Goal: Information Seeking & Learning: Check status

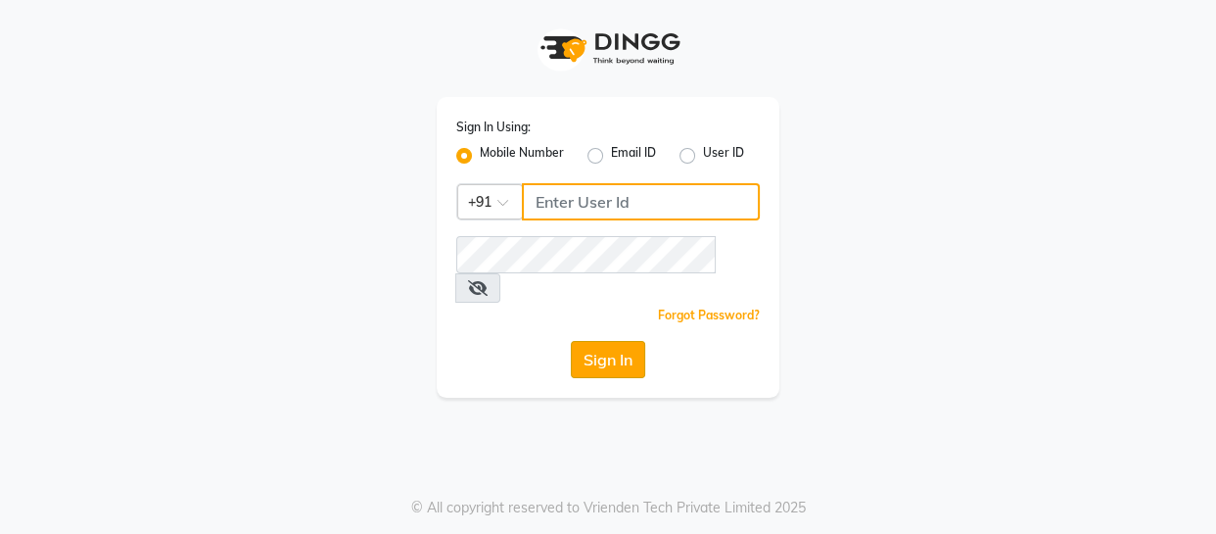
type input "9884040030"
click at [587, 342] on button "Sign In" at bounding box center [608, 359] width 74 height 37
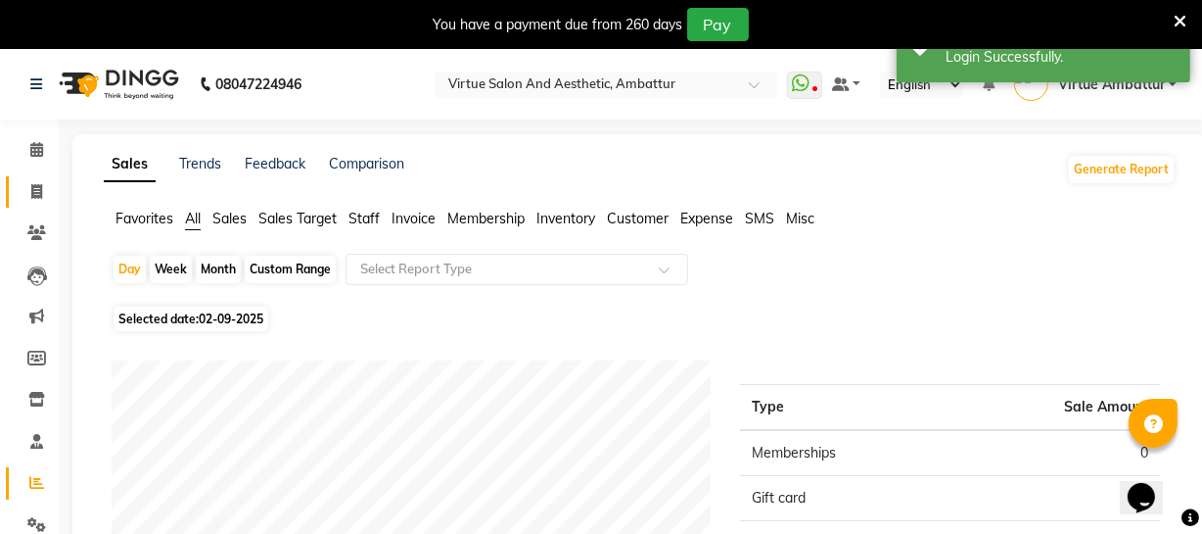
click at [48, 191] on span at bounding box center [37, 192] width 34 height 23
select select "5237"
select select "service"
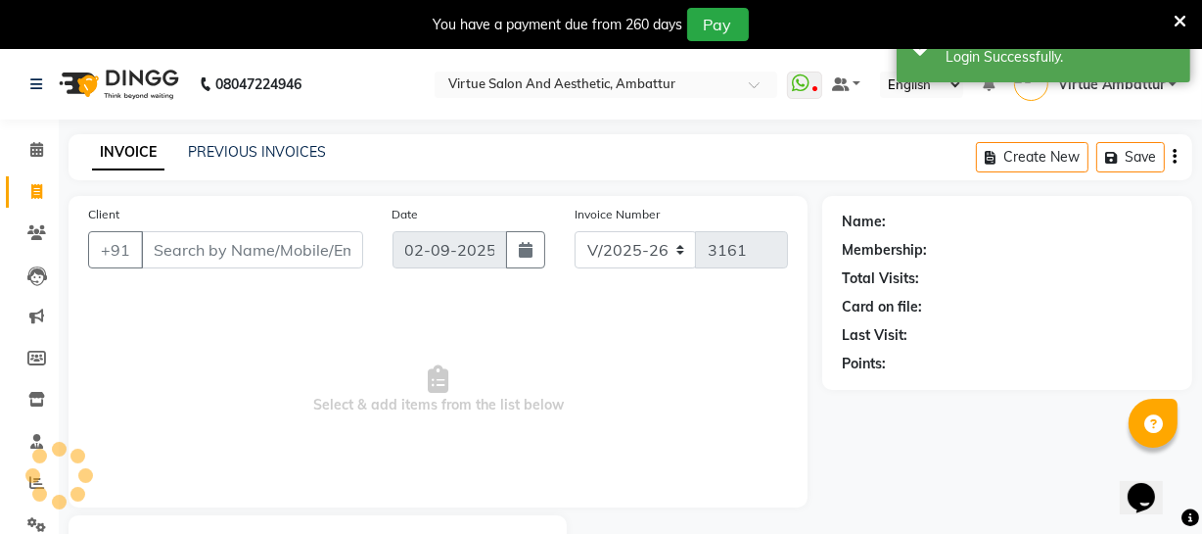
scroll to position [105, 0]
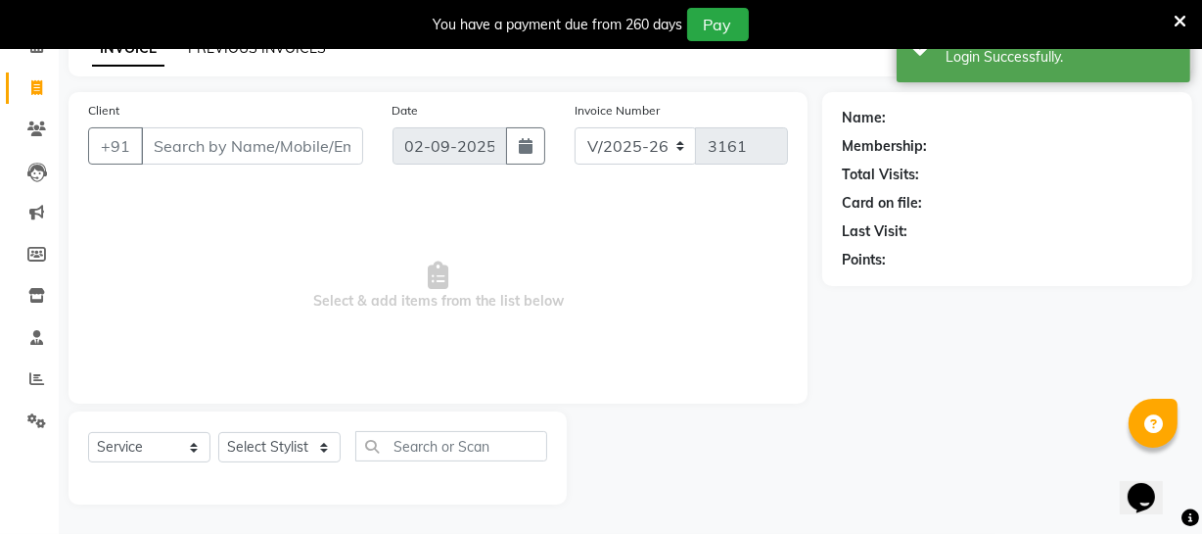
click at [247, 50] on link "PREVIOUS INVOICES" at bounding box center [257, 48] width 138 height 18
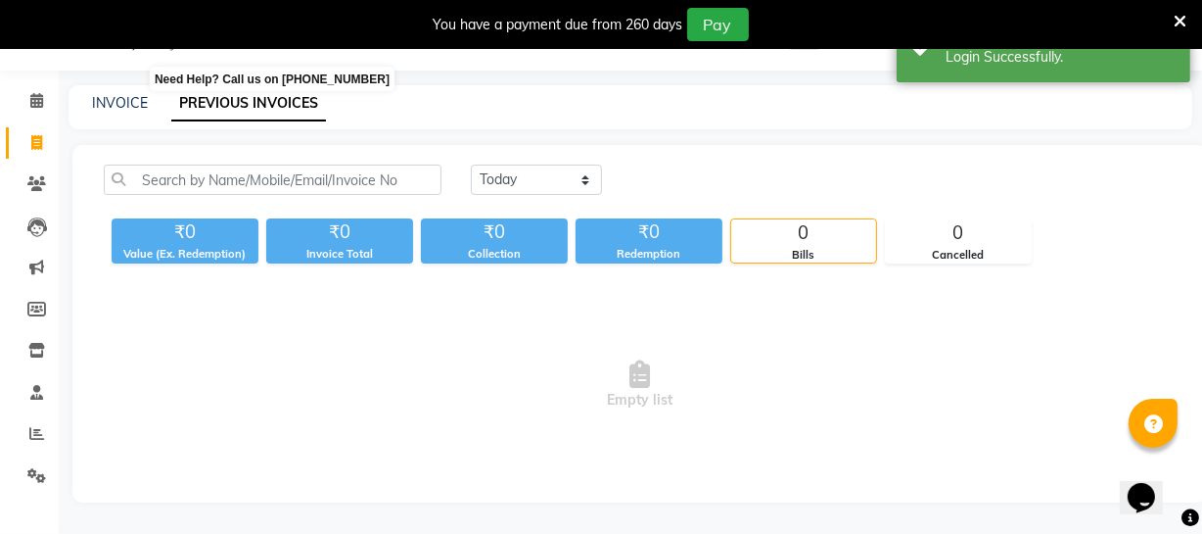
scroll to position [49, 0]
click at [21, 430] on span at bounding box center [37, 434] width 34 height 23
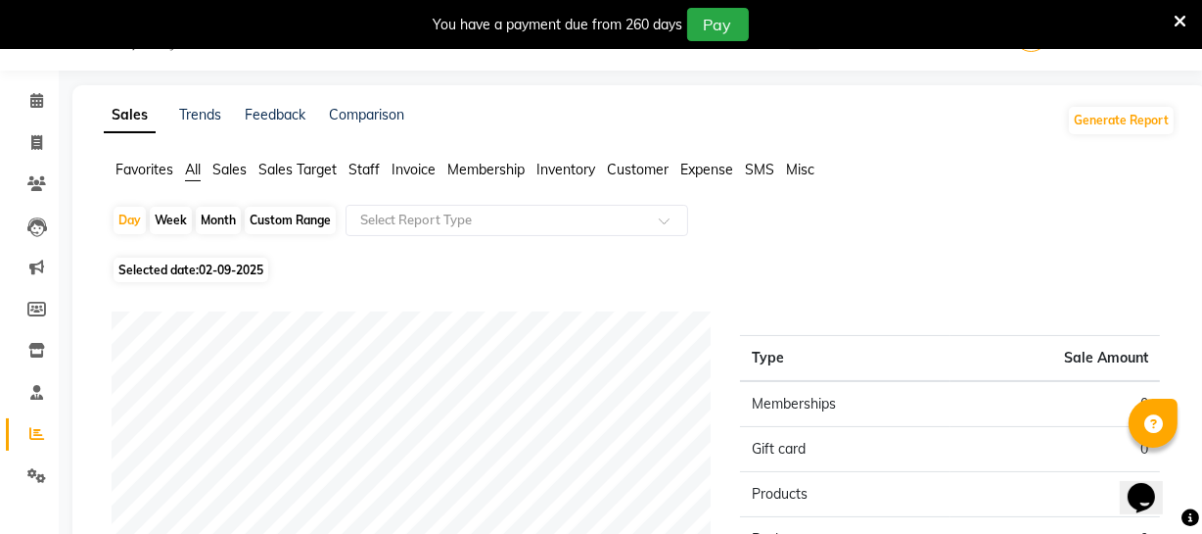
click at [356, 171] on span "Staff" at bounding box center [364, 170] width 31 height 18
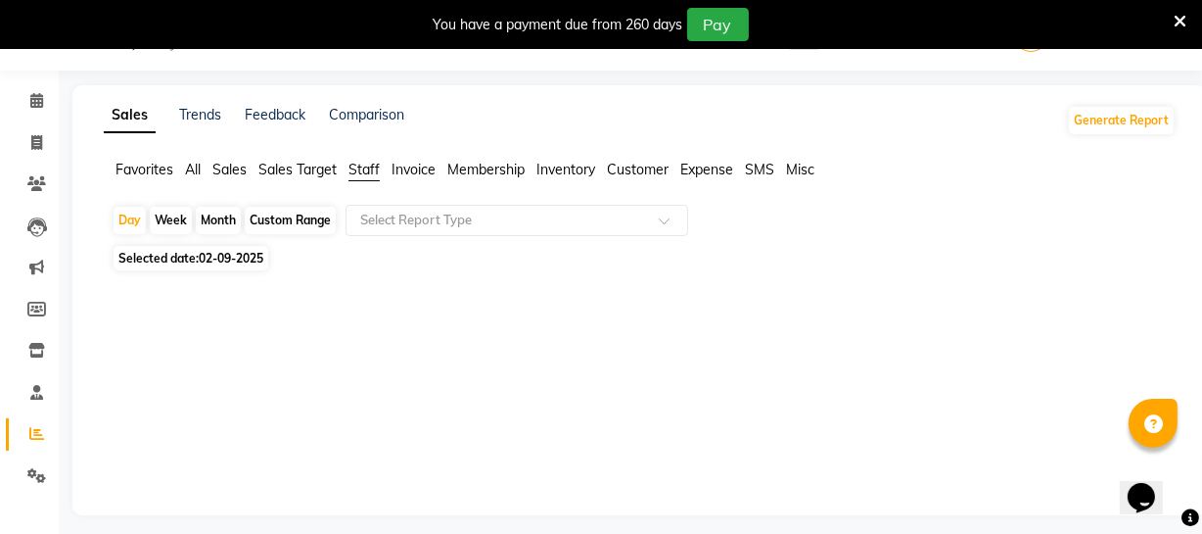
click at [249, 267] on span "Selected date: [DATE]" at bounding box center [191, 258] width 155 height 24
select select "9"
select select "2025"
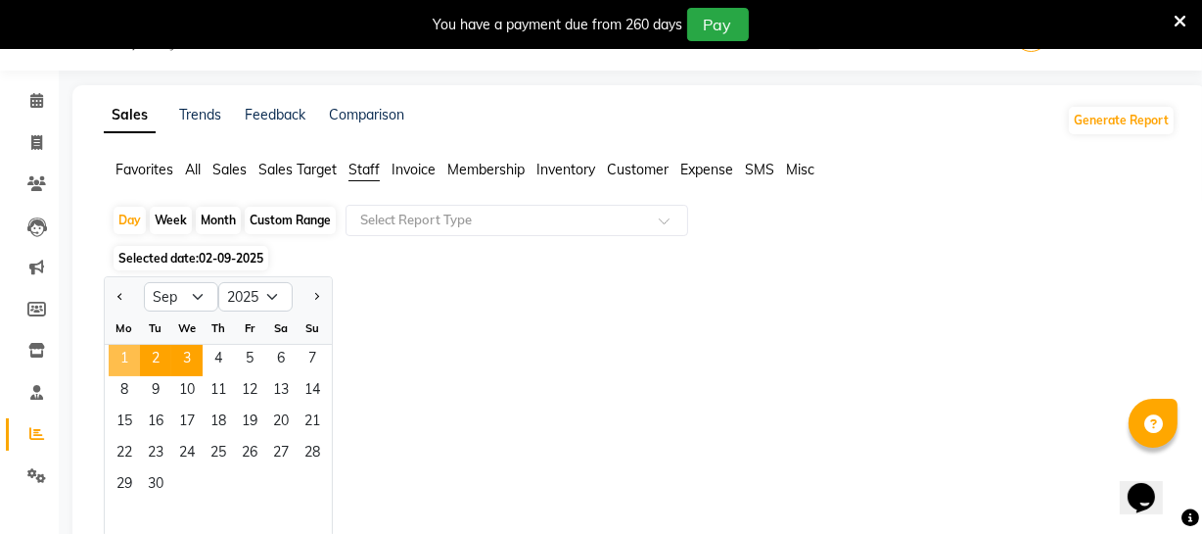
drag, startPoint x: 130, startPoint y: 364, endPoint x: 188, endPoint y: 367, distance: 57.8
click at [131, 365] on span "1" at bounding box center [124, 360] width 31 height 31
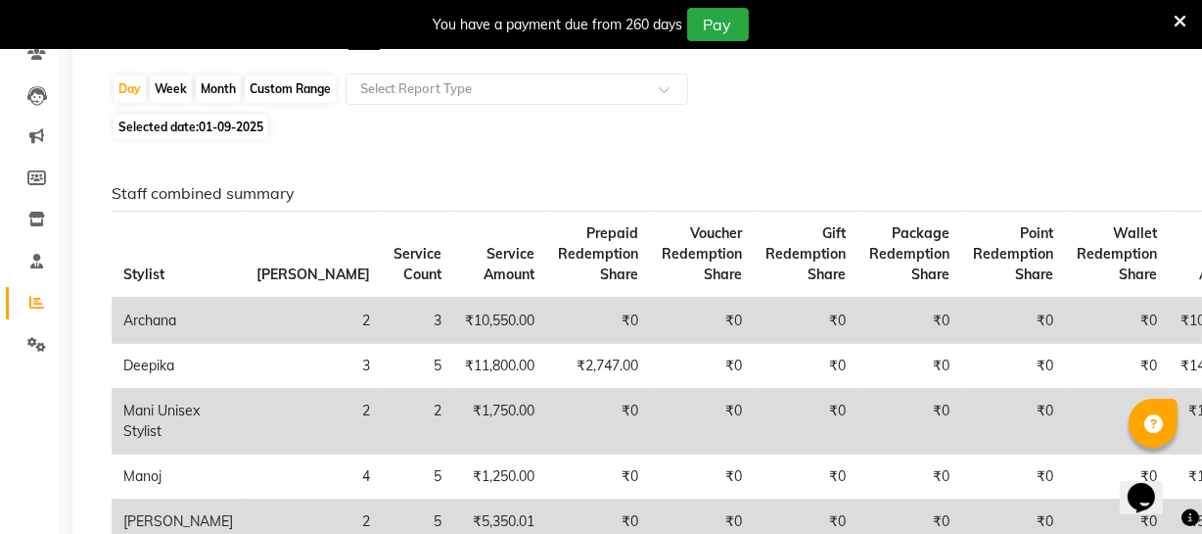
scroll to position [49, 0]
